Goal: Task Accomplishment & Management: Use online tool/utility

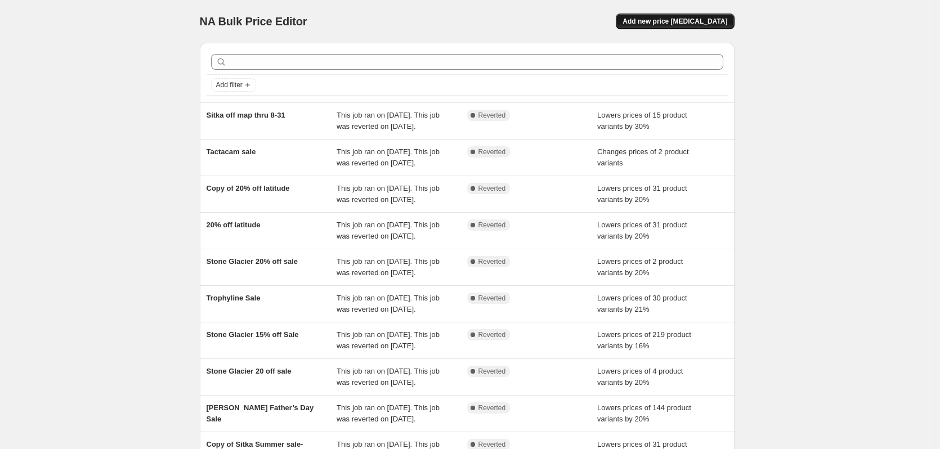
click at [649, 16] on button "Add new price [MEDICAL_DATA]" at bounding box center [675, 22] width 118 height 16
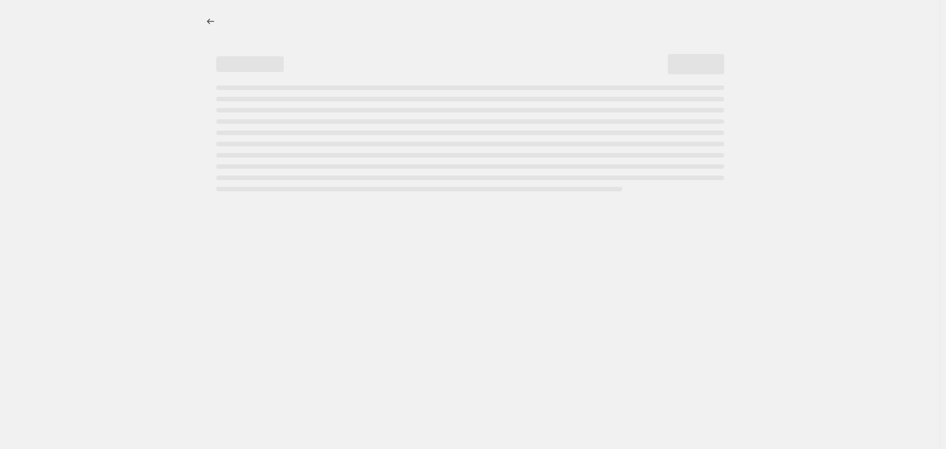
select select "percentage"
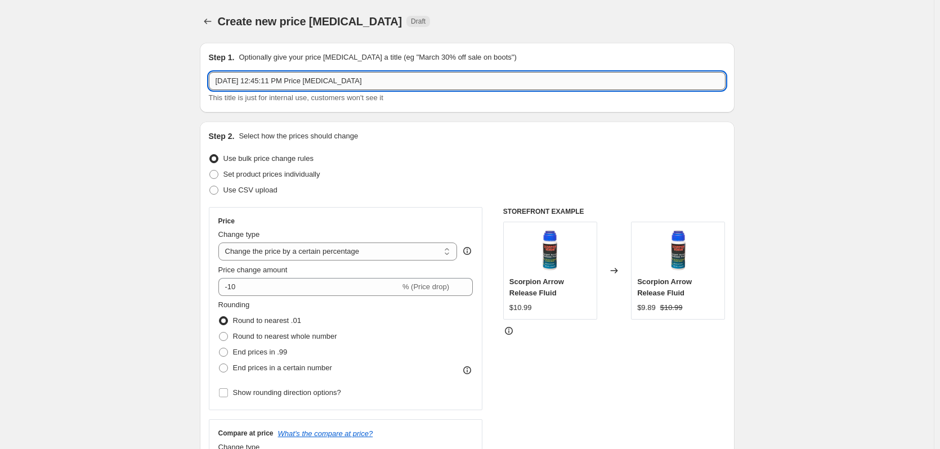
click at [376, 83] on input "[DATE] 12:45:11 PM Price [MEDICAL_DATA]" at bounding box center [467, 81] width 517 height 18
type input "S"
type input "Stone glacier 20% off Sale"
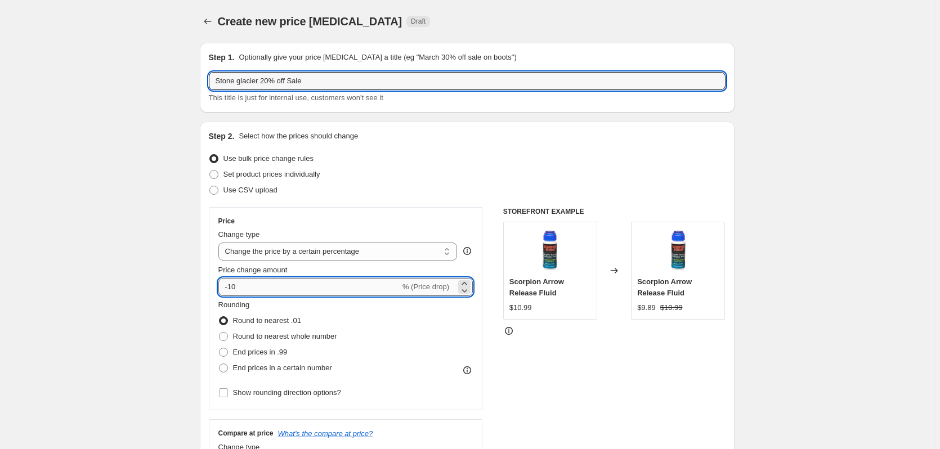
click at [283, 288] on input "-10" at bounding box center [309, 287] width 182 height 18
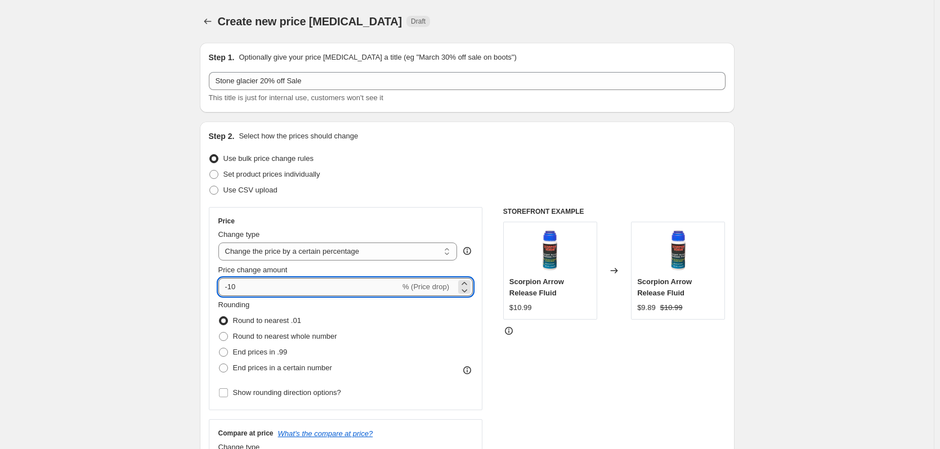
type input "-1"
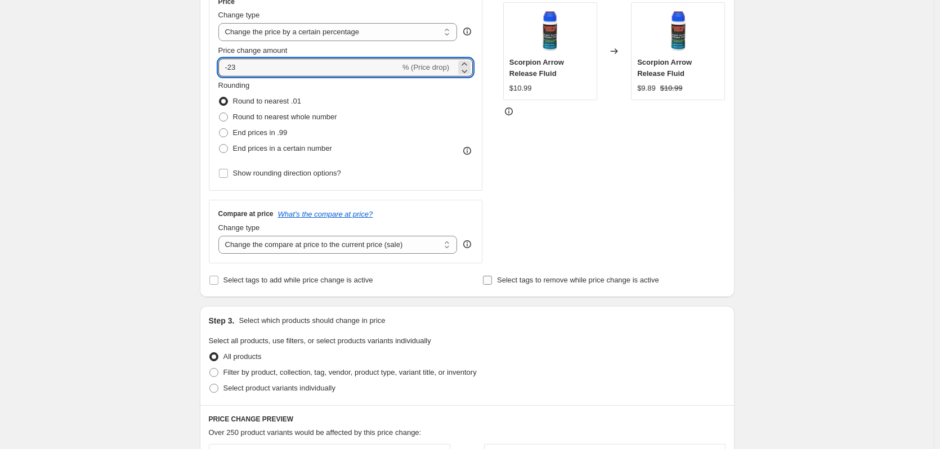
scroll to position [338, 0]
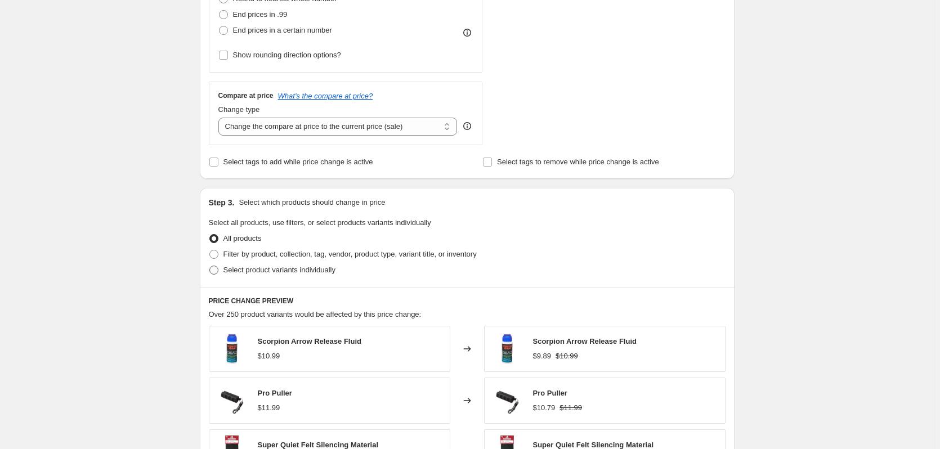
type input "-23"
click at [215, 271] on span at bounding box center [213, 270] width 9 height 9
click at [210, 266] on input "Select product variants individually" at bounding box center [209, 266] width 1 height 1
radio input "true"
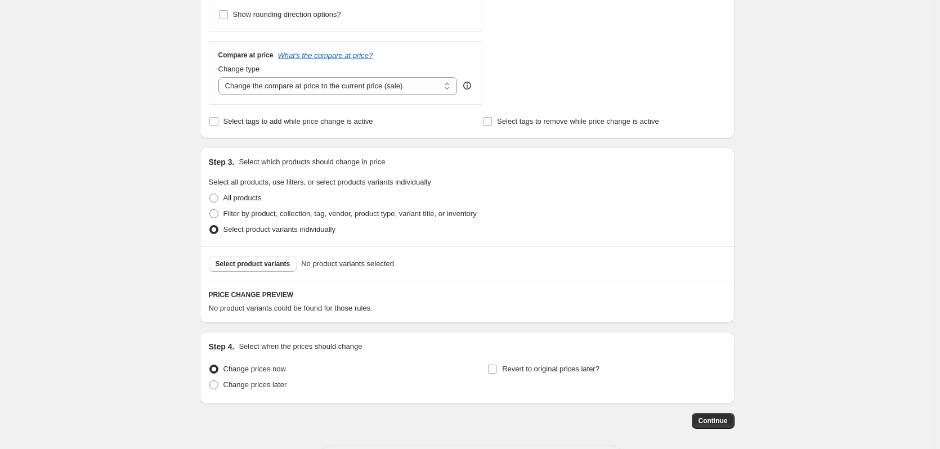
scroll to position [427, 0]
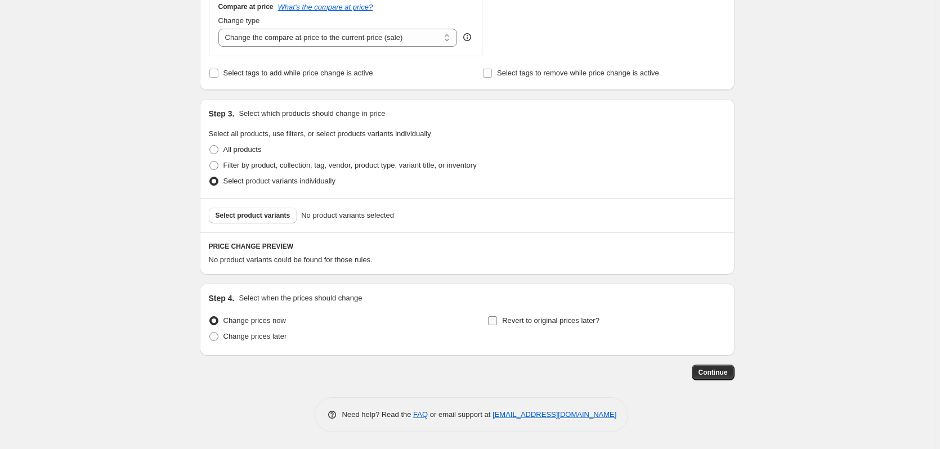
click at [497, 321] on input "Revert to original prices later?" at bounding box center [492, 320] width 9 height 9
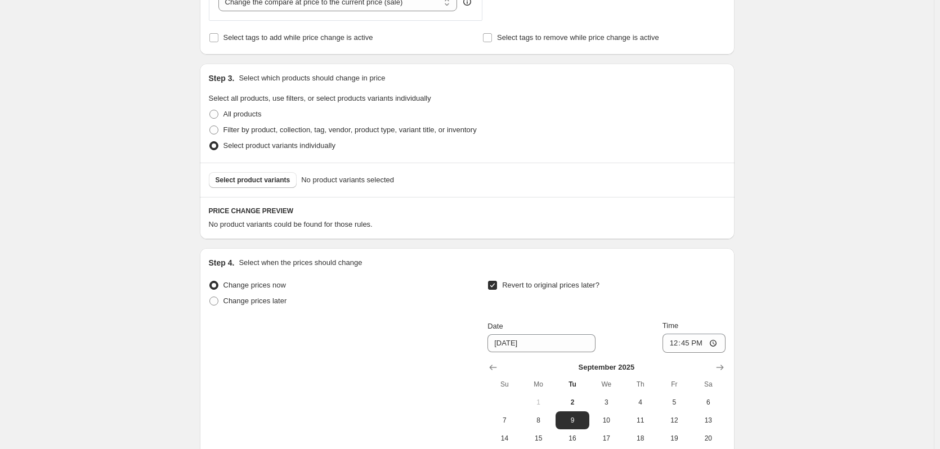
scroll to position [395, 0]
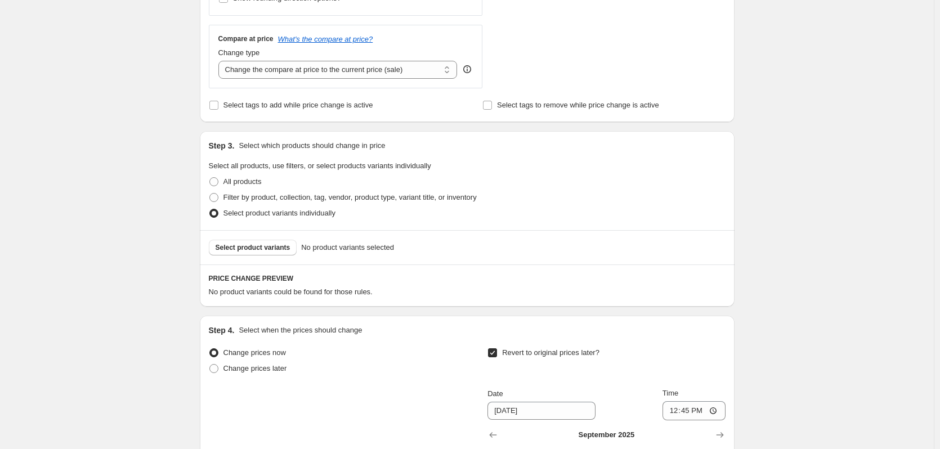
click at [495, 353] on input "Revert to original prices later?" at bounding box center [492, 353] width 9 height 9
checkbox input "false"
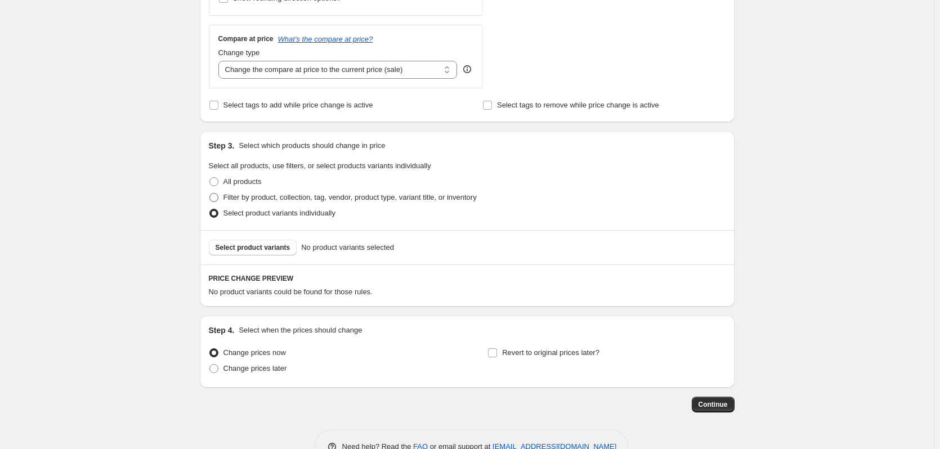
click at [215, 197] on span at bounding box center [213, 197] width 9 height 9
click at [210, 194] on input "Filter by product, collection, tag, vendor, product type, variant title, or inv…" at bounding box center [209, 193] width 1 height 1
radio input "true"
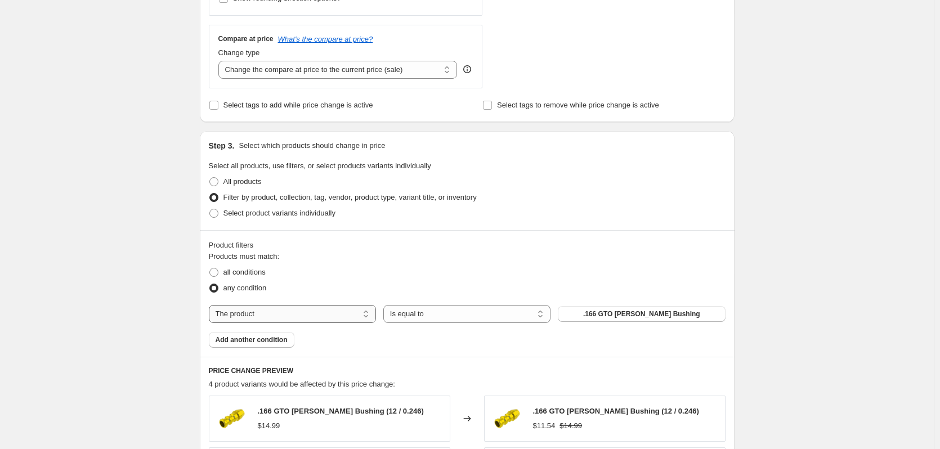
click at [332, 314] on select "The product The product's collection The product's tag The product's vendor The…" at bounding box center [292, 314] width 167 height 18
select select "vendor"
click at [602, 316] on button "Altra Arrows" at bounding box center [641, 314] width 167 height 16
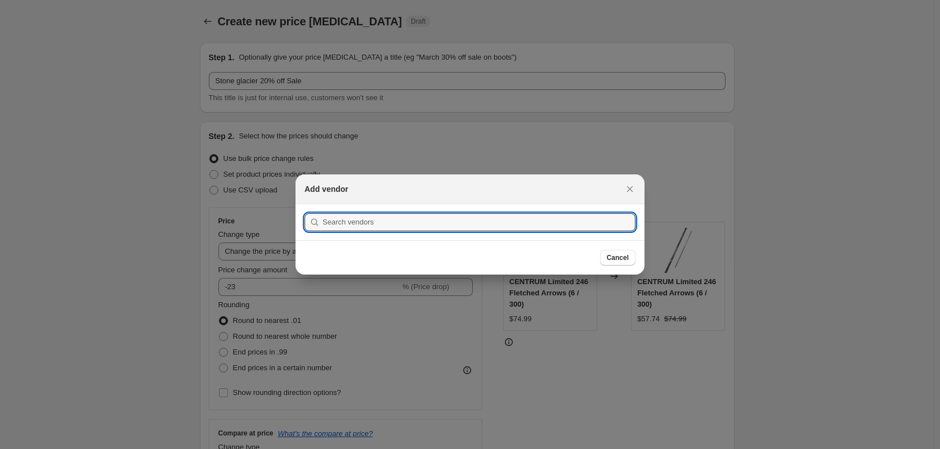
scroll to position [0, 0]
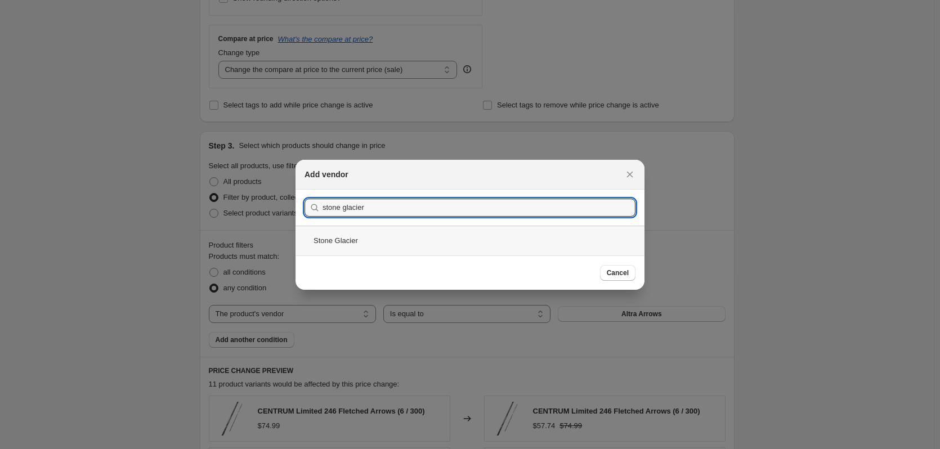
type input "stone glacier"
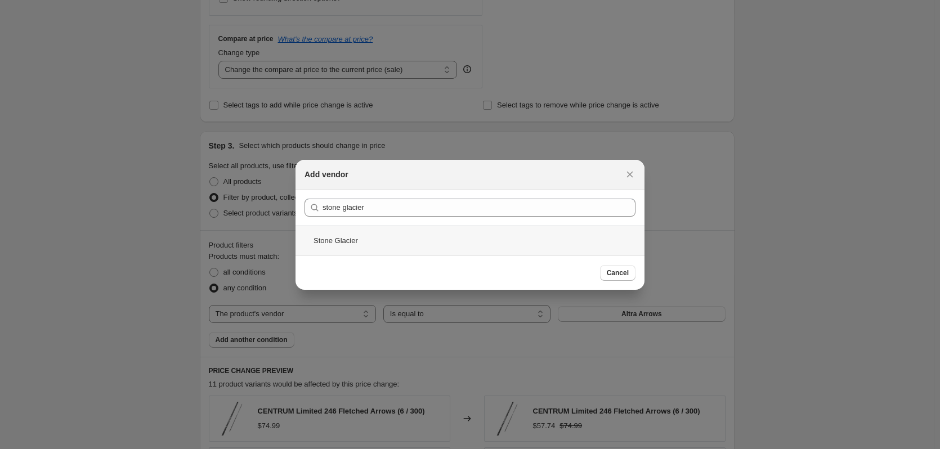
click at [359, 245] on div "Stone Glacier" at bounding box center [470, 241] width 349 height 30
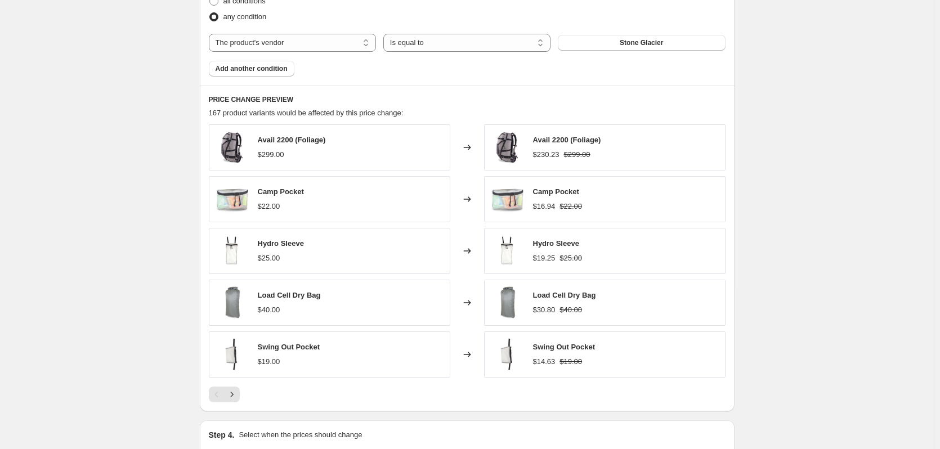
scroll to position [676, 0]
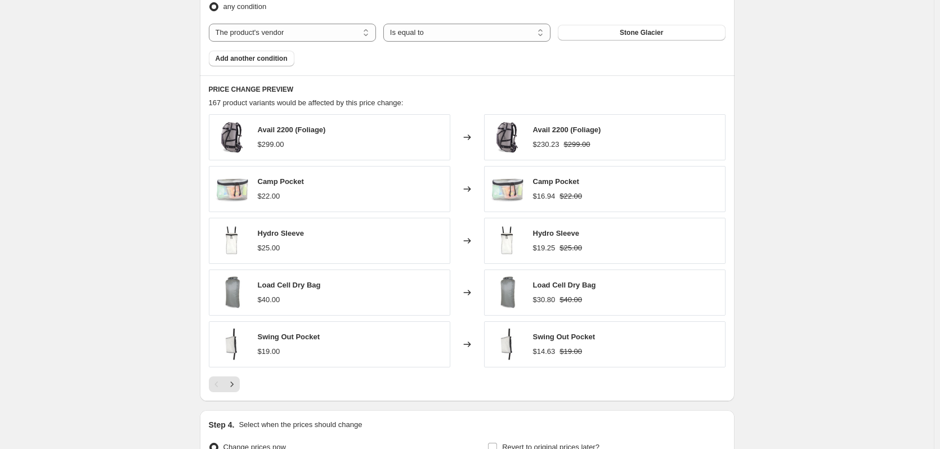
click at [359, 140] on div "Avail 2200 (Foliage) $299.00" at bounding box center [330, 137] width 242 height 46
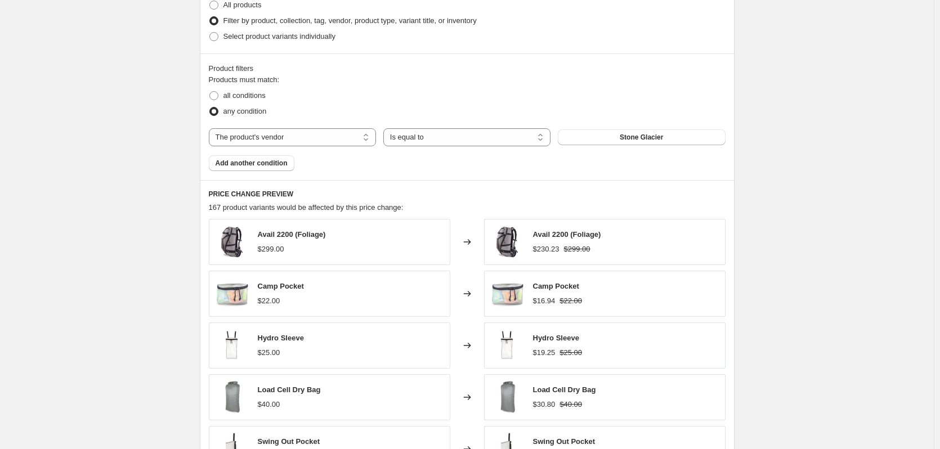
scroll to position [507, 0]
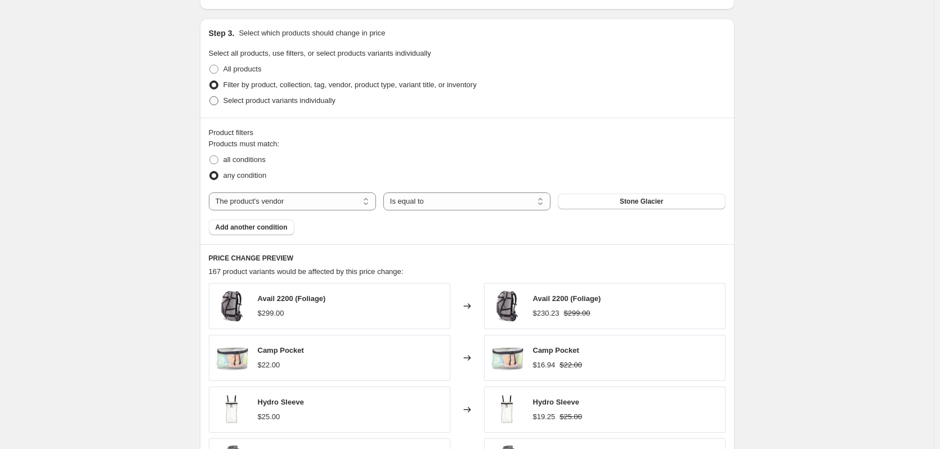
click at [217, 100] on span at bounding box center [213, 100] width 9 height 9
click at [210, 97] on input "Select product variants individually" at bounding box center [209, 96] width 1 height 1
radio input "true"
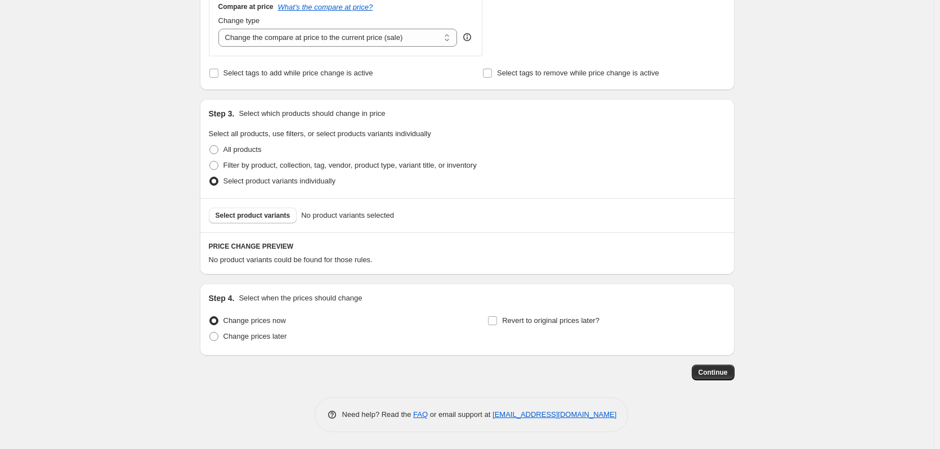
scroll to position [427, 0]
click at [276, 211] on span "Select product variants" at bounding box center [253, 215] width 75 height 9
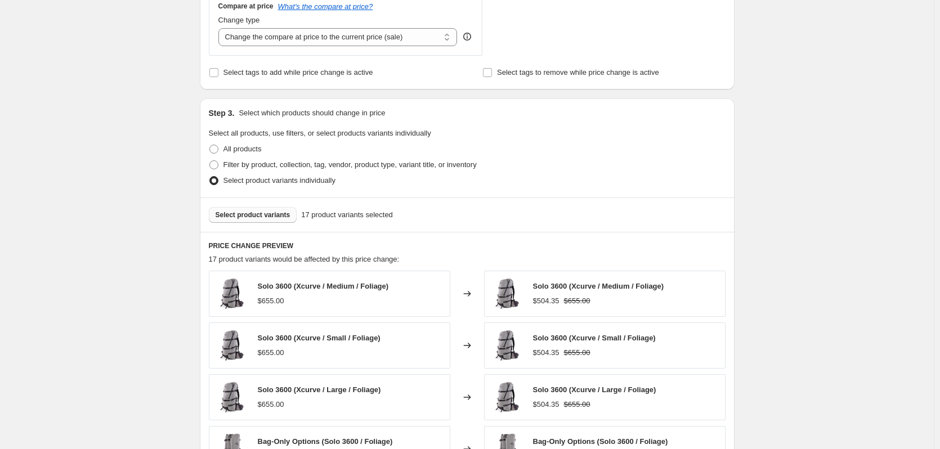
click at [253, 218] on span "Select product variants" at bounding box center [253, 215] width 75 height 9
click at [275, 221] on button "Select product variants" at bounding box center [253, 215] width 88 height 16
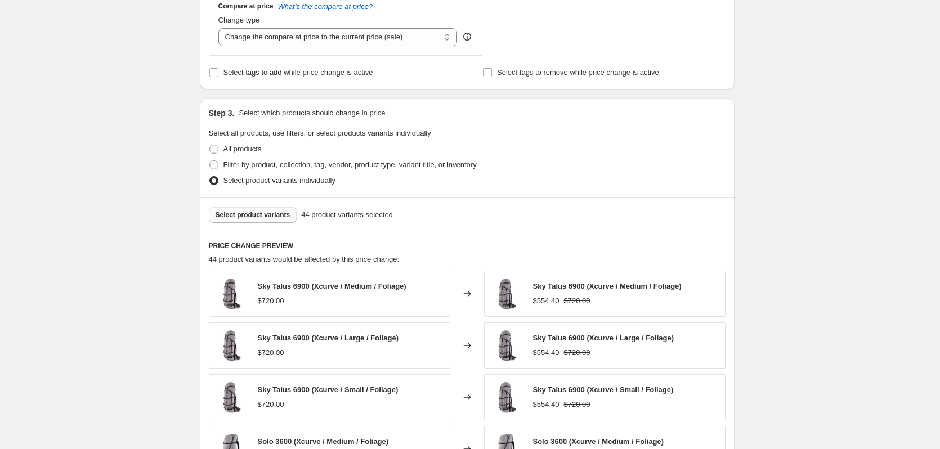
click at [275, 218] on span "Select product variants" at bounding box center [253, 215] width 75 height 9
click at [254, 217] on span "Select product variants" at bounding box center [253, 215] width 75 height 9
click at [264, 210] on button "Select product variants" at bounding box center [253, 215] width 88 height 16
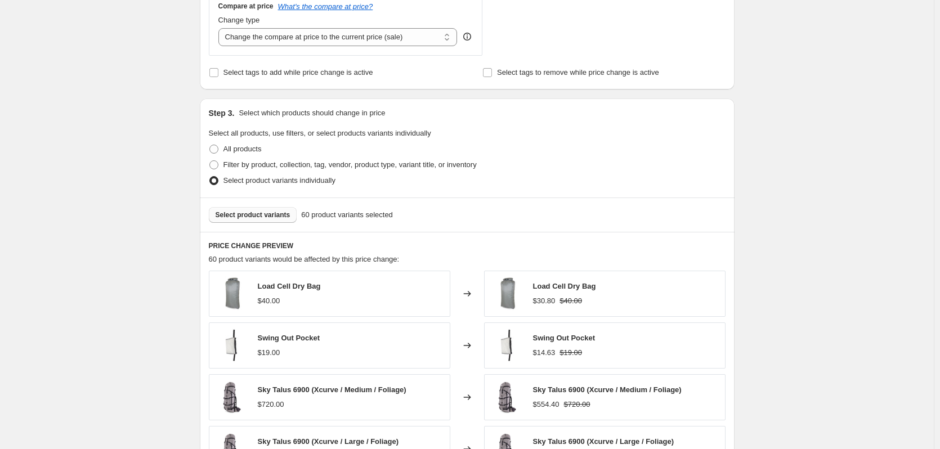
click at [247, 219] on span "Select product variants" at bounding box center [253, 215] width 75 height 9
click at [264, 218] on span "Select product variants" at bounding box center [253, 215] width 75 height 9
click at [271, 215] on span "Select product variants" at bounding box center [253, 215] width 75 height 9
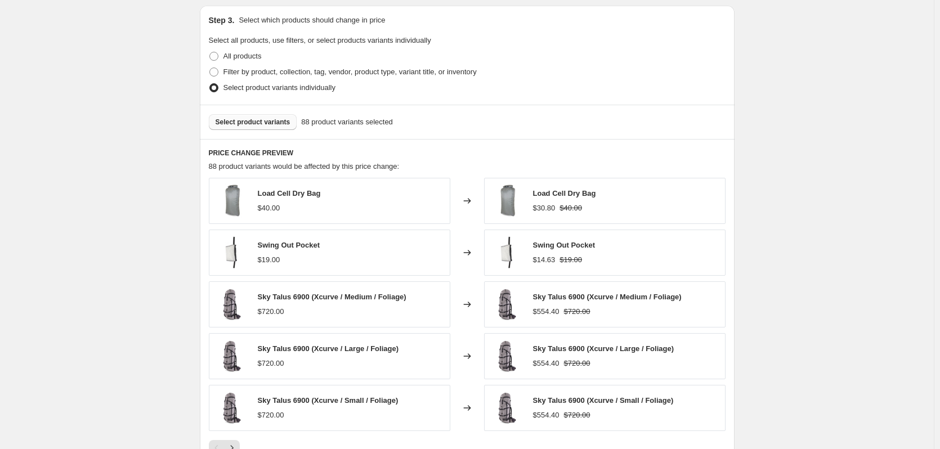
scroll to position [540, 0]
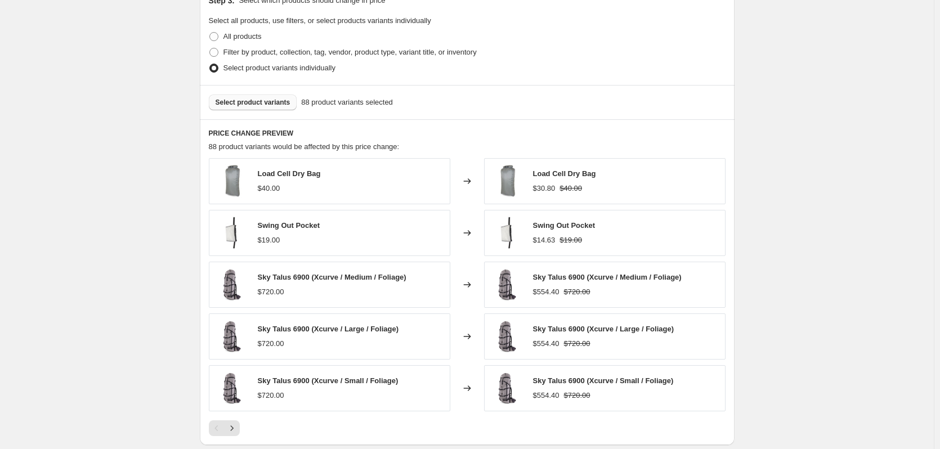
click at [284, 103] on span "Select product variants" at bounding box center [253, 102] width 75 height 9
click at [261, 101] on span "Select product variants" at bounding box center [253, 102] width 75 height 9
click at [267, 100] on span "Select product variants" at bounding box center [253, 102] width 75 height 9
click at [280, 104] on span "Select product variants" at bounding box center [253, 102] width 75 height 9
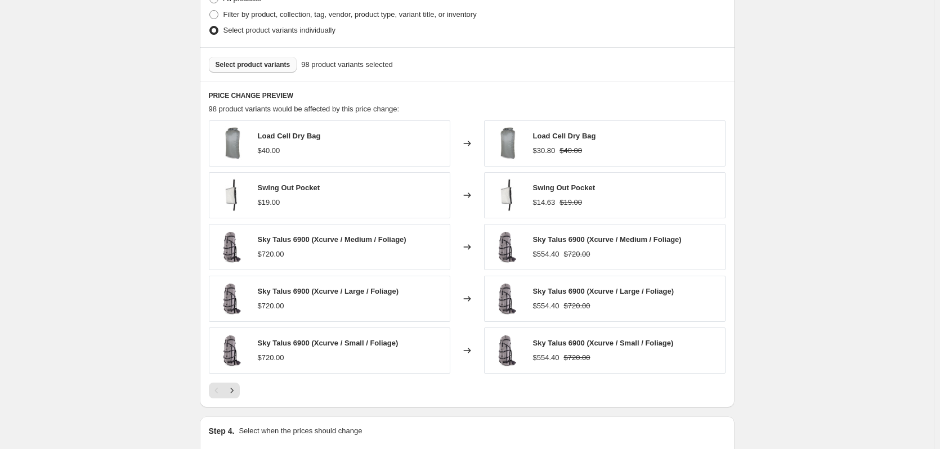
scroll to position [596, 0]
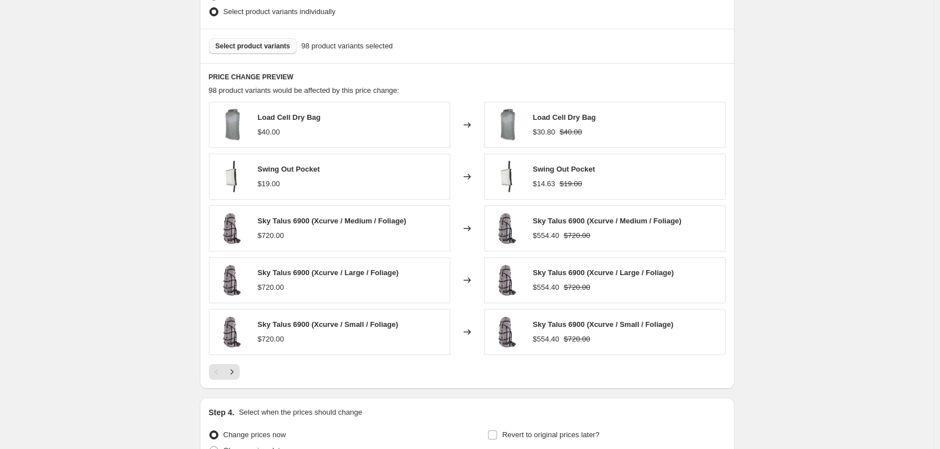
click at [254, 46] on span "Select product variants" at bounding box center [253, 46] width 75 height 9
click at [254, 51] on button "Select product variants" at bounding box center [253, 46] width 88 height 16
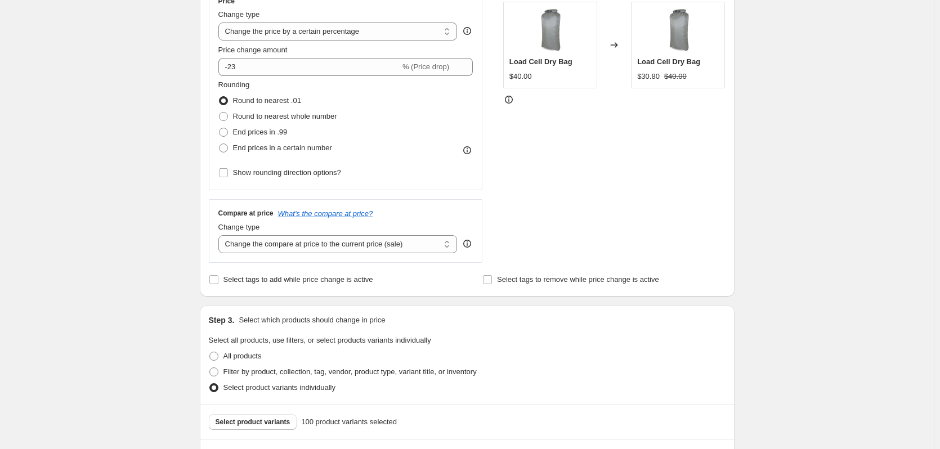
scroll to position [0, 0]
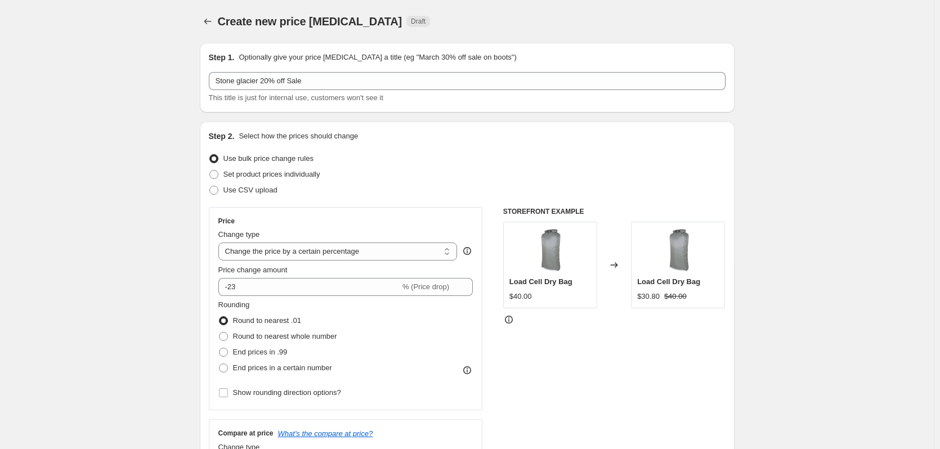
click at [302, 297] on div "Price Change type Change the price to a certain amount Change the price by a ce…" at bounding box center [345, 309] width 255 height 184
click at [305, 291] on input "-23" at bounding box center [309, 287] width 182 height 18
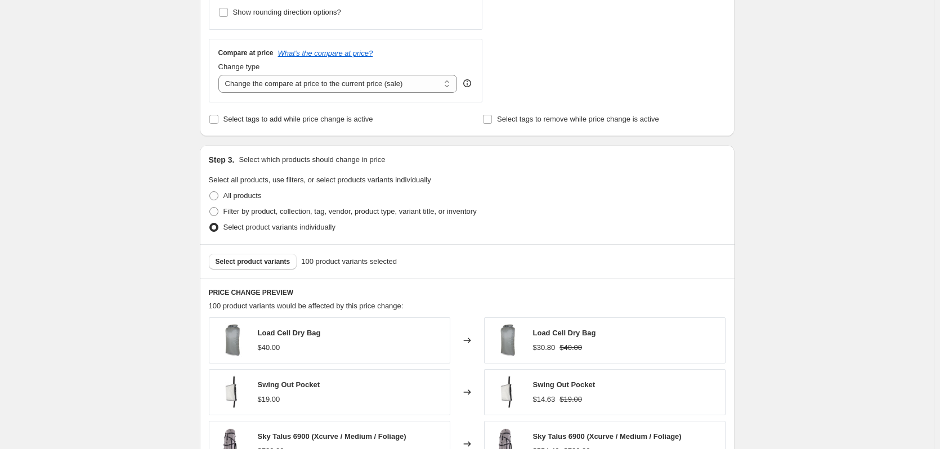
scroll to position [563, 0]
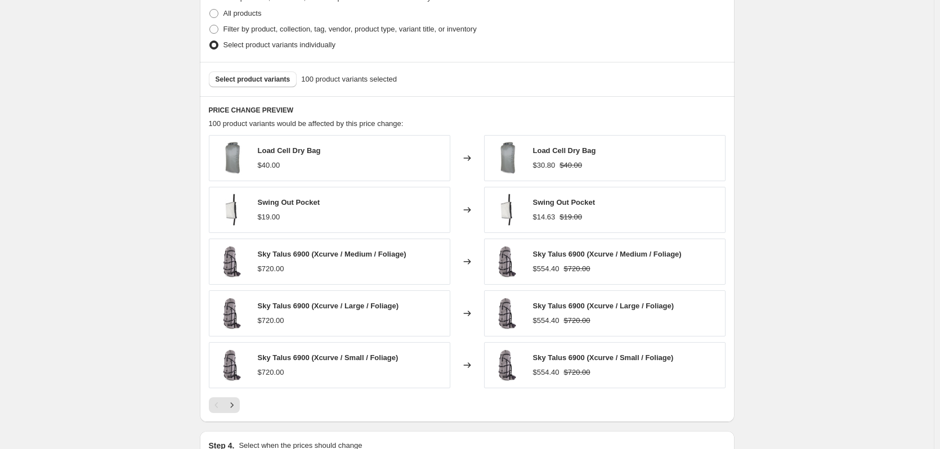
type input "-20"
click at [410, 220] on div "Swing Out Pocket $19.00" at bounding box center [330, 210] width 242 height 46
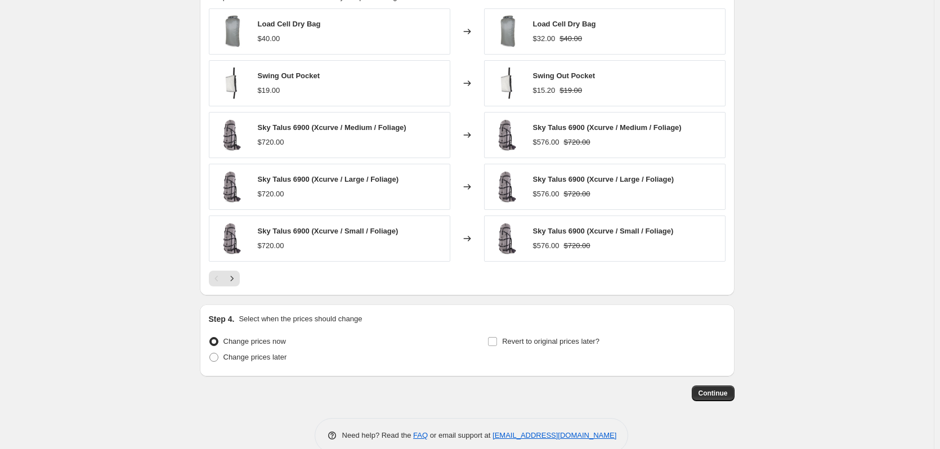
scroll to position [711, 0]
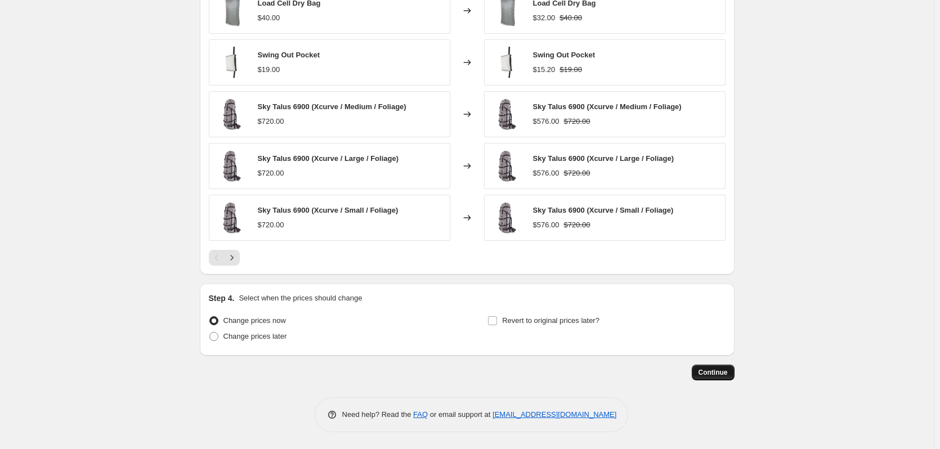
click at [720, 368] on span "Continue" at bounding box center [713, 372] width 29 height 9
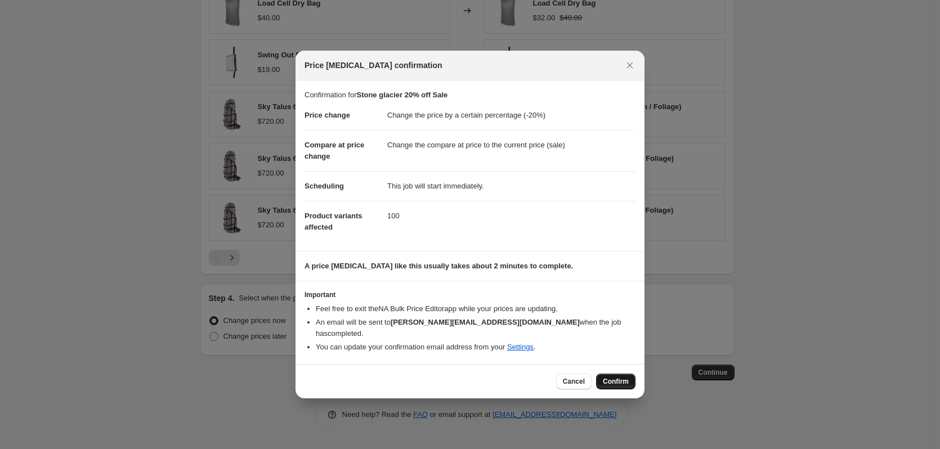
click at [620, 378] on span "Confirm" at bounding box center [616, 381] width 26 height 9
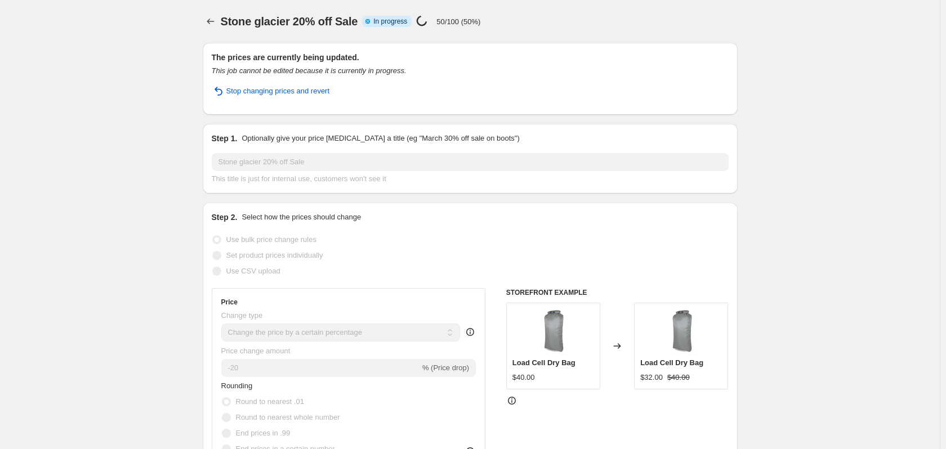
select select "percentage"
